Goal: Check status: Check status

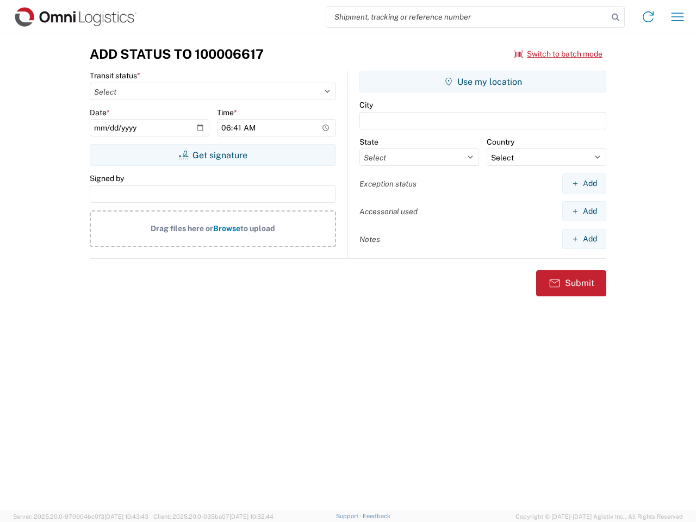
click at [467, 17] on input "search" at bounding box center [467, 17] width 282 height 21
click at [616, 17] on icon at bounding box center [615, 17] width 15 height 15
click at [649, 17] on icon at bounding box center [648, 16] width 17 height 17
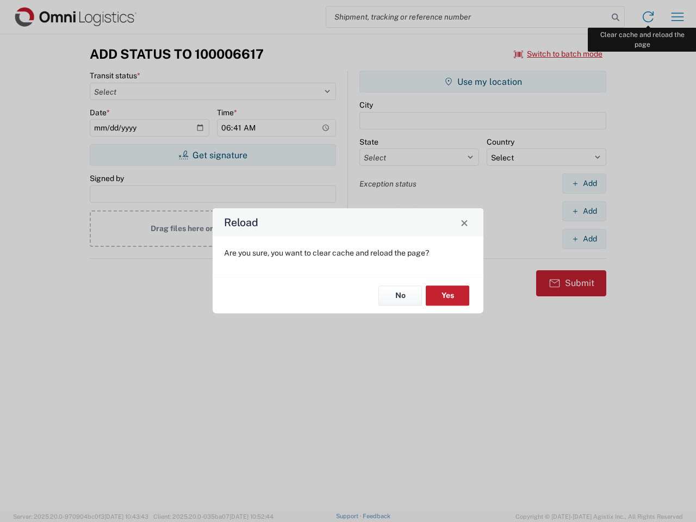
click at [678, 17] on div "Reload Are you sure, you want to clear cache and reload the page? No Yes" at bounding box center [348, 261] width 696 height 522
click at [559, 54] on div "Reload Are you sure, you want to clear cache and reload the page? No Yes" at bounding box center [348, 261] width 696 height 522
click at [213, 155] on div "Reload Are you sure, you want to clear cache and reload the page? No Yes" at bounding box center [348, 261] width 696 height 522
click at [483, 82] on div "Reload Are you sure, you want to clear cache and reload the page? No Yes" at bounding box center [348, 261] width 696 height 522
click at [584, 183] on div "Reload Are you sure, you want to clear cache and reload the page? No Yes" at bounding box center [348, 261] width 696 height 522
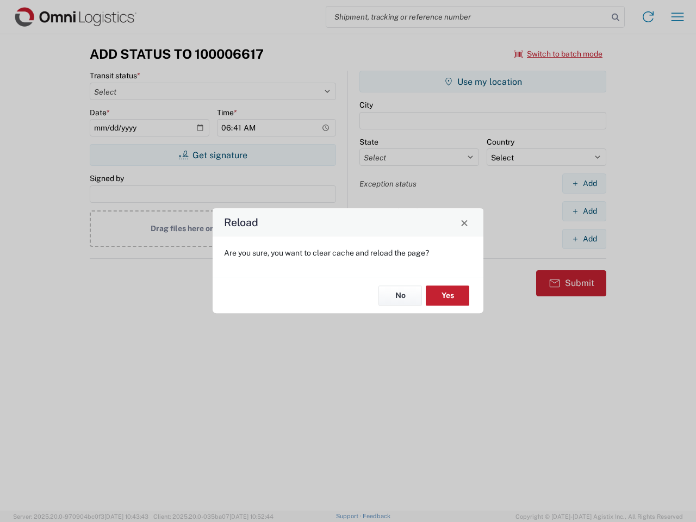
click at [584, 211] on div "Reload Are you sure, you want to clear cache and reload the page? No Yes" at bounding box center [348, 261] width 696 height 522
click at [584, 239] on div "Reload Are you sure, you want to clear cache and reload the page? No Yes" at bounding box center [348, 261] width 696 height 522
